Goal: Transaction & Acquisition: Obtain resource

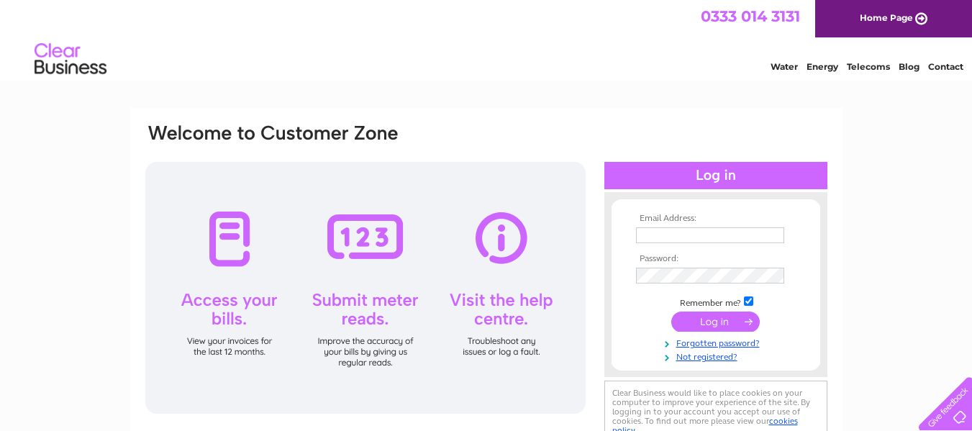
click at [691, 230] on input "text" at bounding box center [710, 235] width 148 height 16
click at [692, 235] on input "jonathan@munrohart.co.uk" at bounding box center [710, 235] width 148 height 16
click at [774, 278] on span "1" at bounding box center [778, 280] width 8 height 9
type input "jonathan@hart.demon.co.uk"
click at [706, 325] on input "submit" at bounding box center [715, 322] width 89 height 20
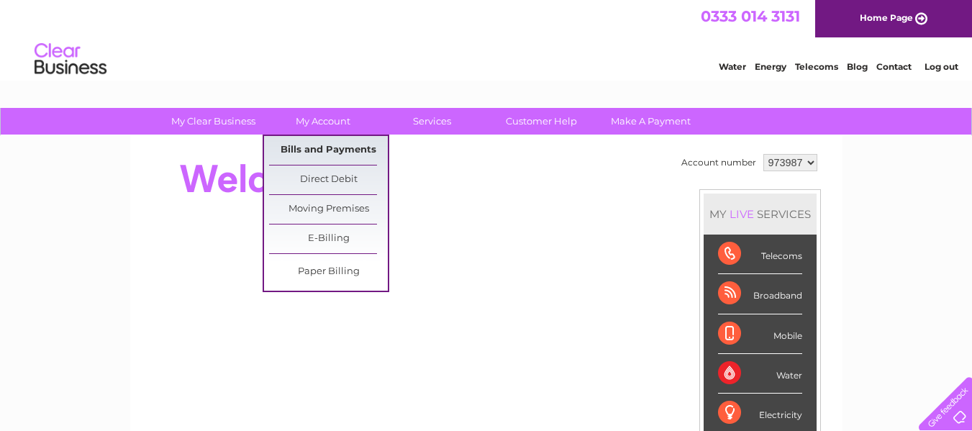
click at [314, 148] on link "Bills and Payments" at bounding box center [328, 150] width 119 height 29
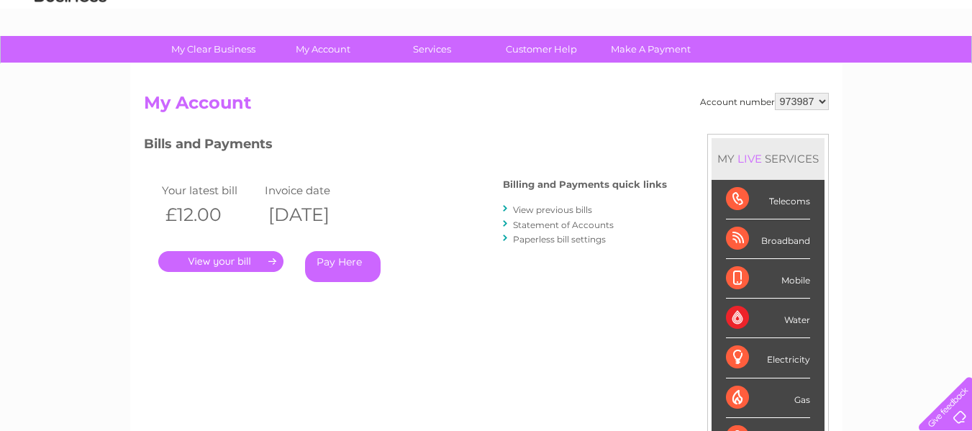
click at [221, 259] on link "." at bounding box center [220, 261] width 125 height 21
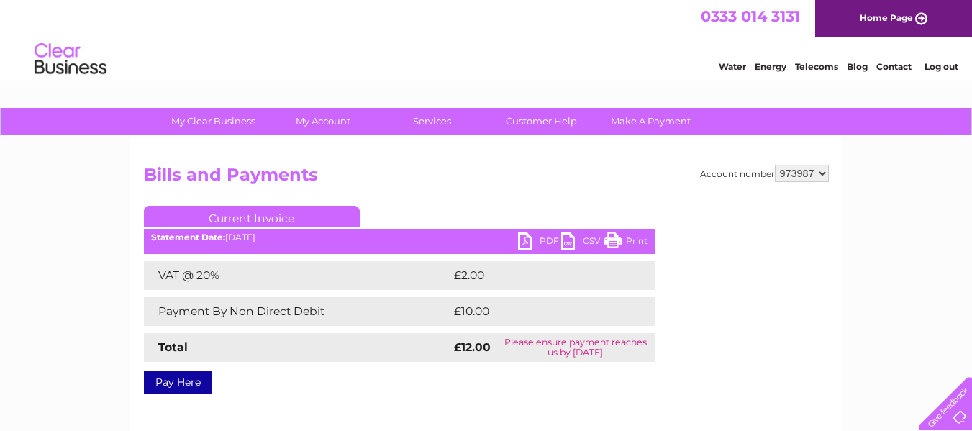
click at [539, 238] on link "PDF" at bounding box center [539, 242] width 43 height 21
click at [935, 67] on link "Log out" at bounding box center [942, 66] width 34 height 11
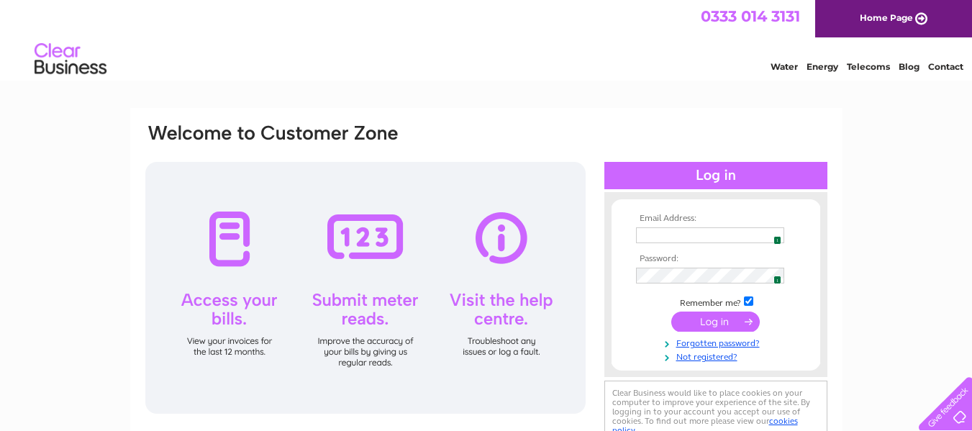
click at [486, 65] on div "Water Energy Telecoms Blog Contact" at bounding box center [486, 60] width 972 height 47
